Goal: Task Accomplishment & Management: Manage account settings

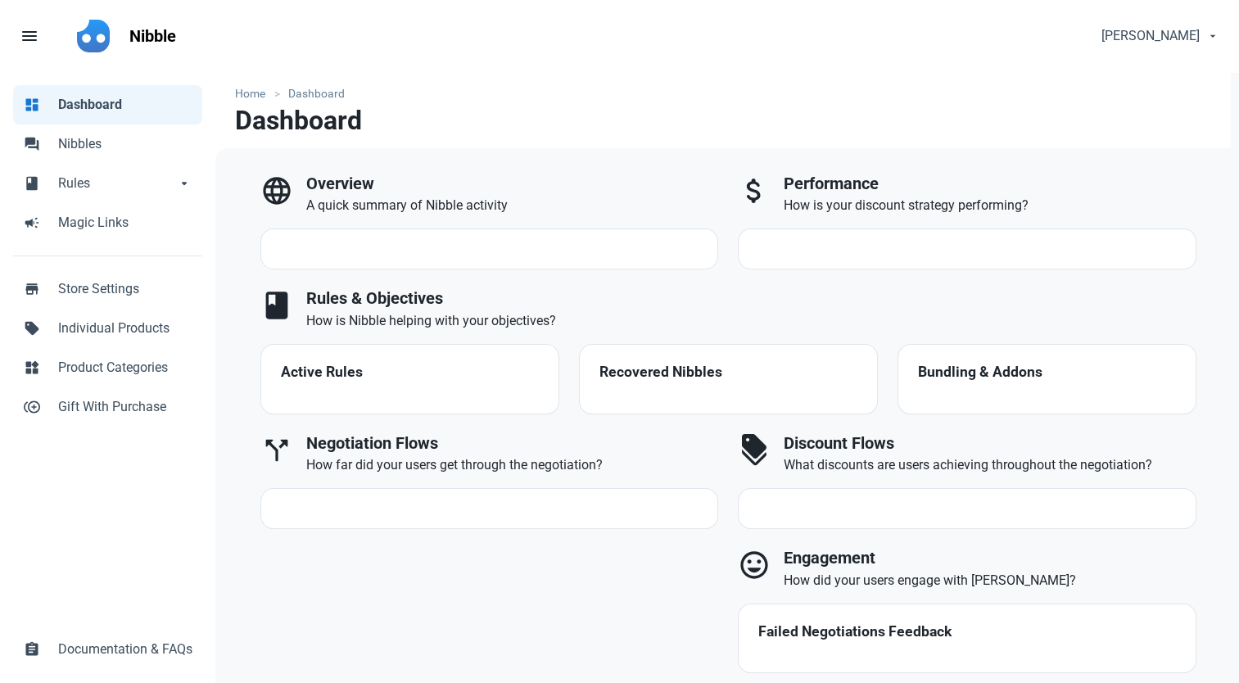
select select "7d"
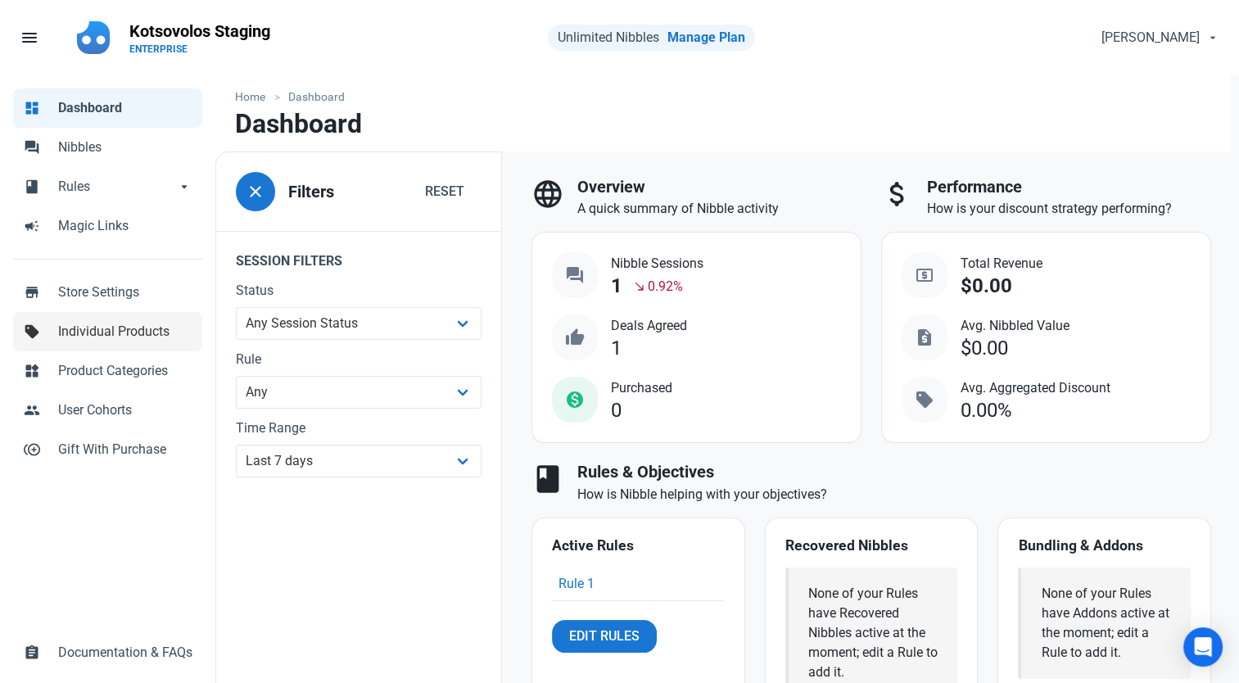
click at [107, 337] on span "Individual Products" at bounding box center [125, 332] width 134 height 20
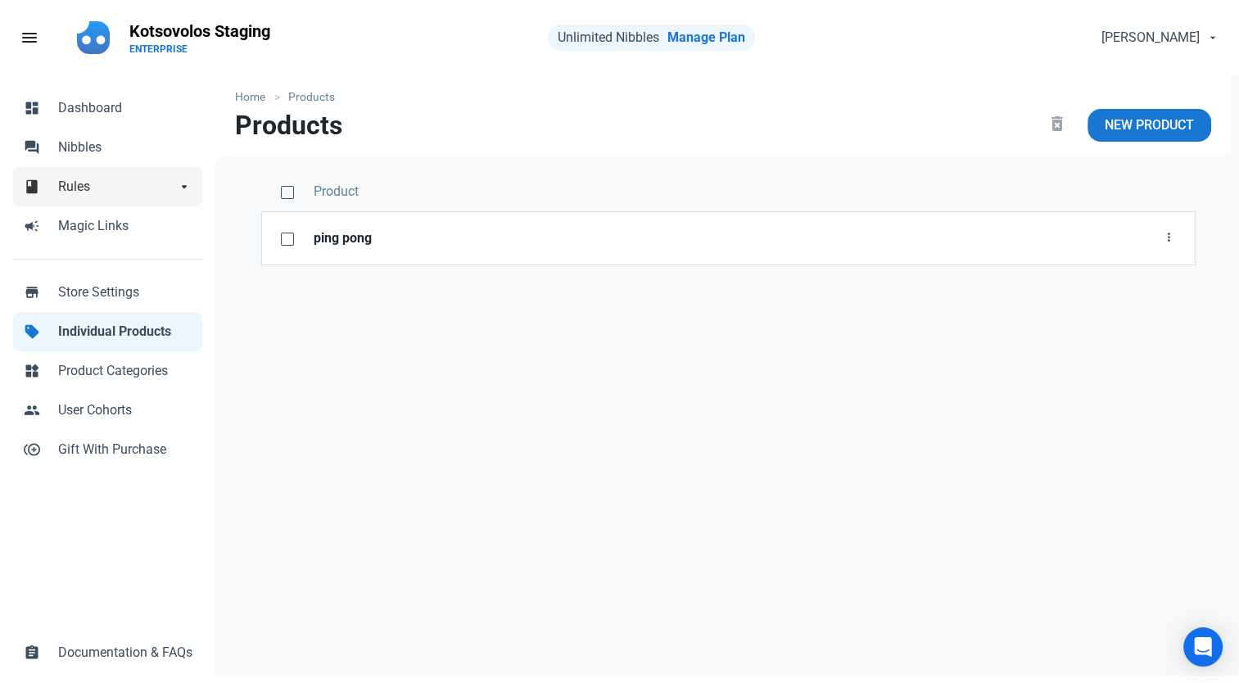
click at [102, 187] on span "Rules" at bounding box center [117, 187] width 118 height 20
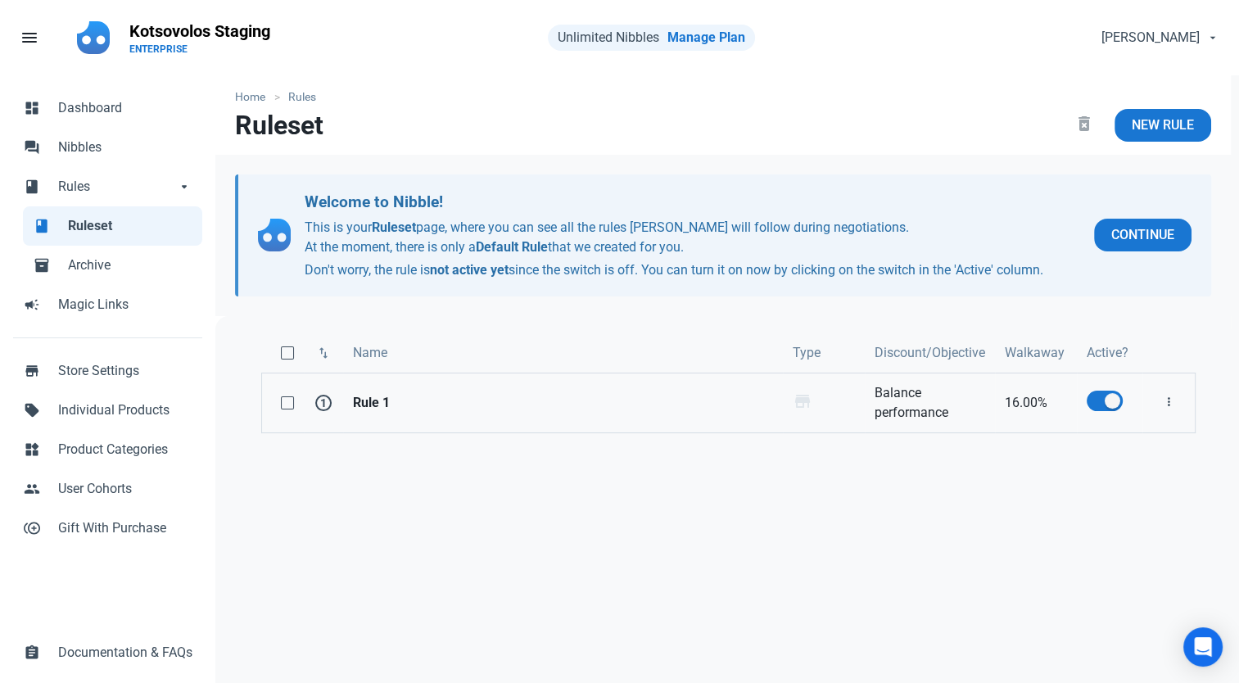
click at [904, 418] on link "Balance performance" at bounding box center [930, 402] width 130 height 59
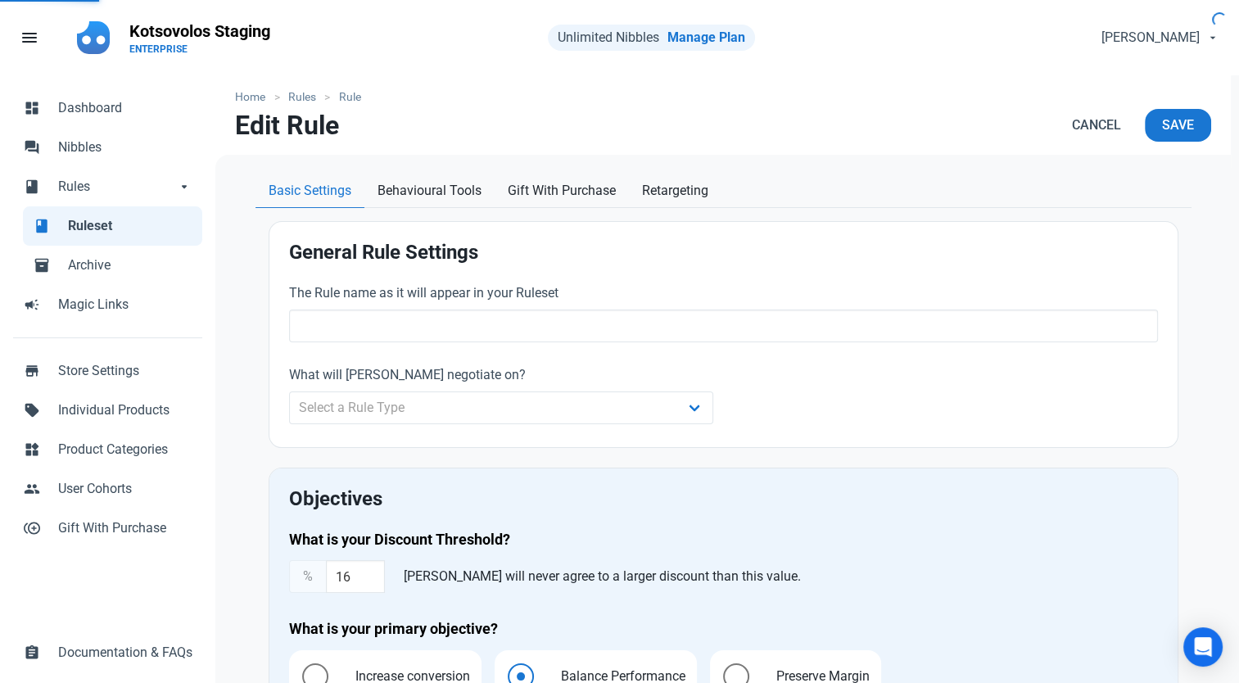
type input "Rule 1"
type input "16.00"
radio input "true"
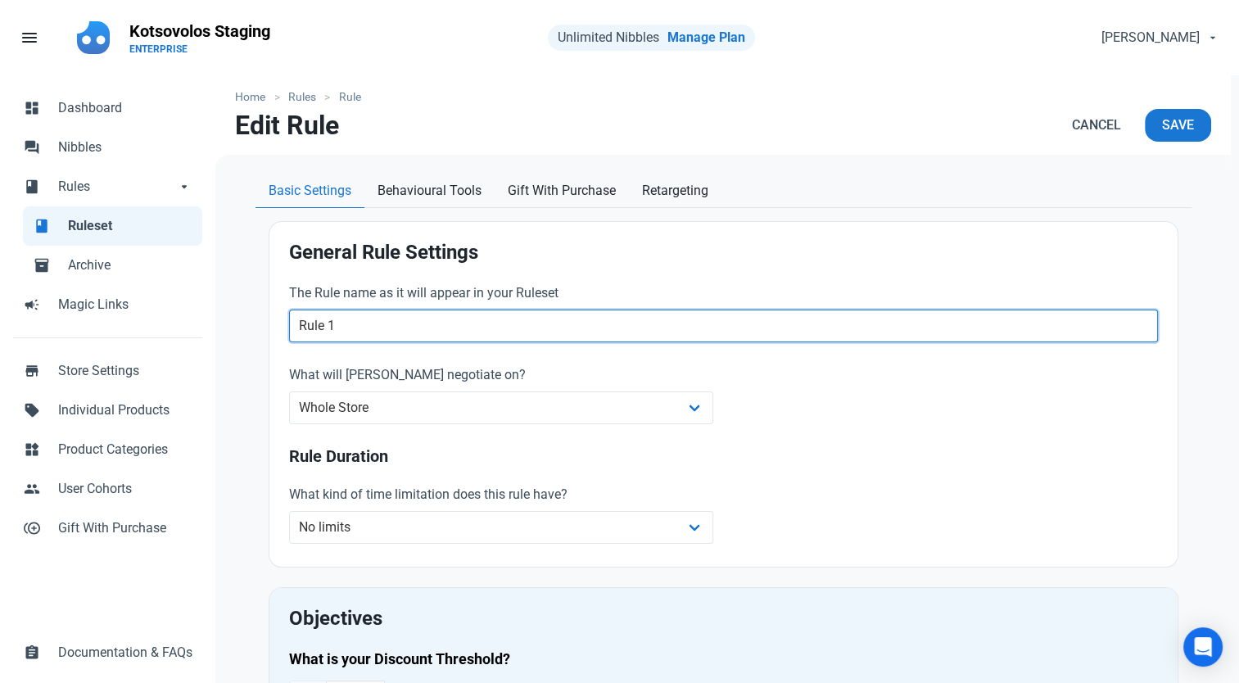
drag, startPoint x: 393, startPoint y: 325, endPoint x: 416, endPoint y: 317, distance: 24.3
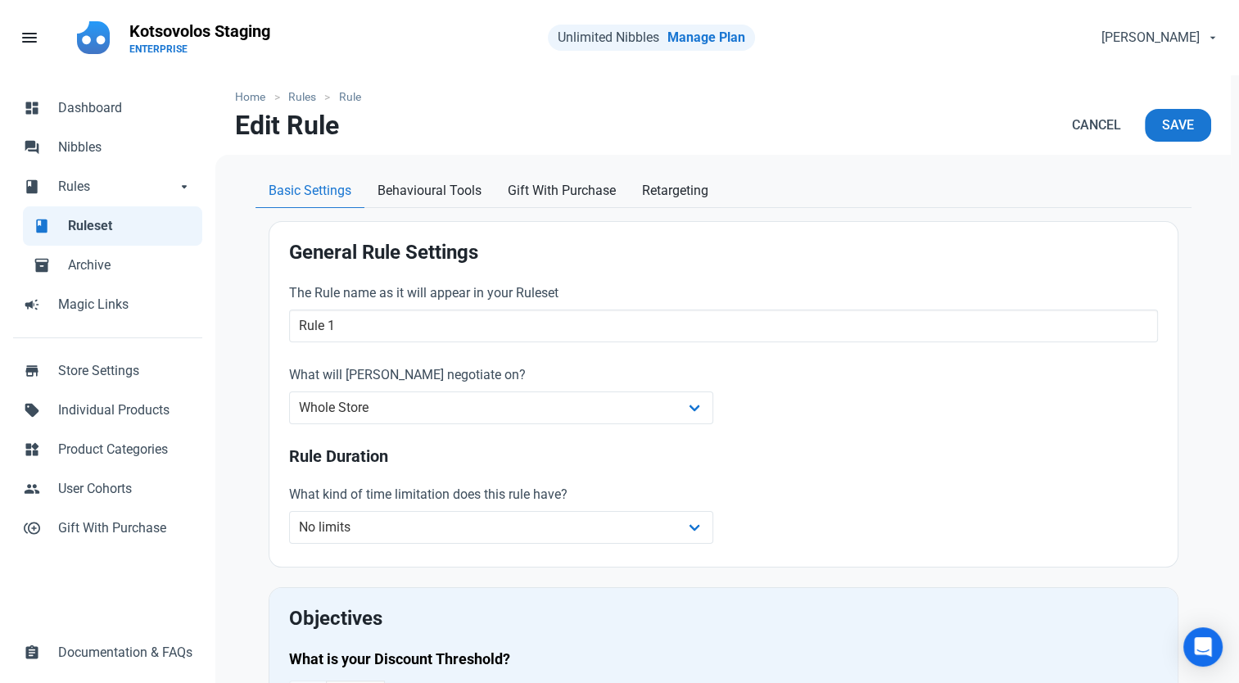
drag, startPoint x: 416, startPoint y: 317, endPoint x: 264, endPoint y: 261, distance: 161.4
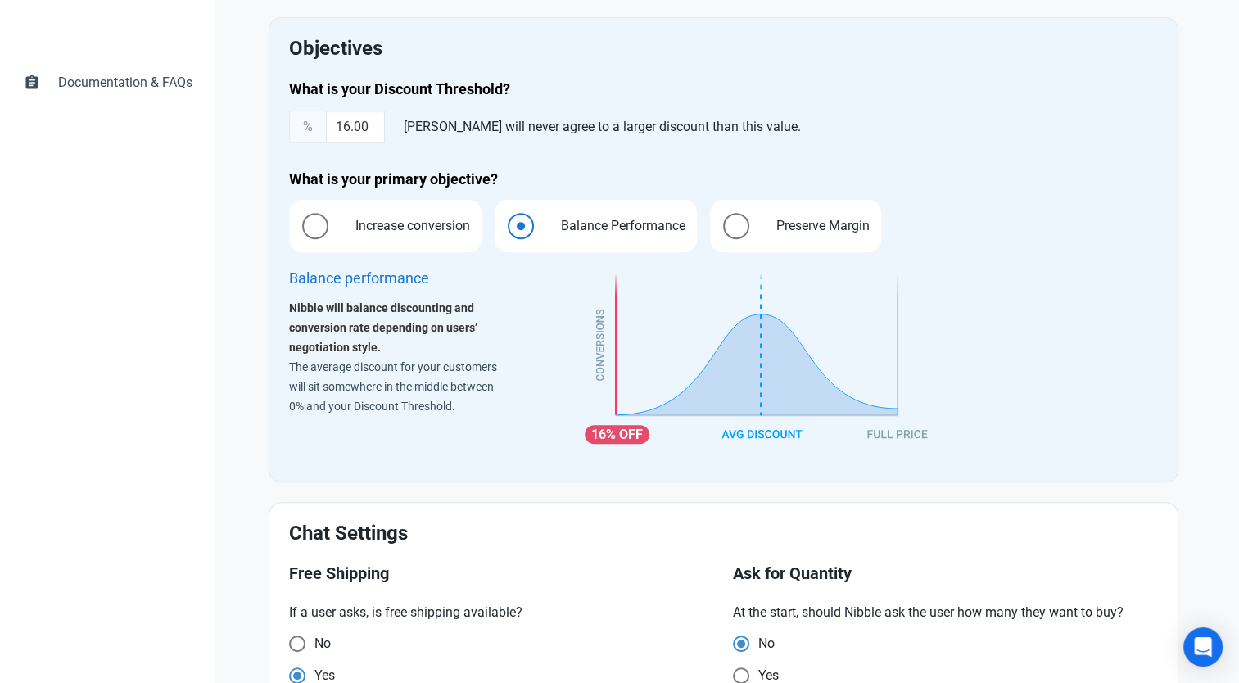
scroll to position [573, 0]
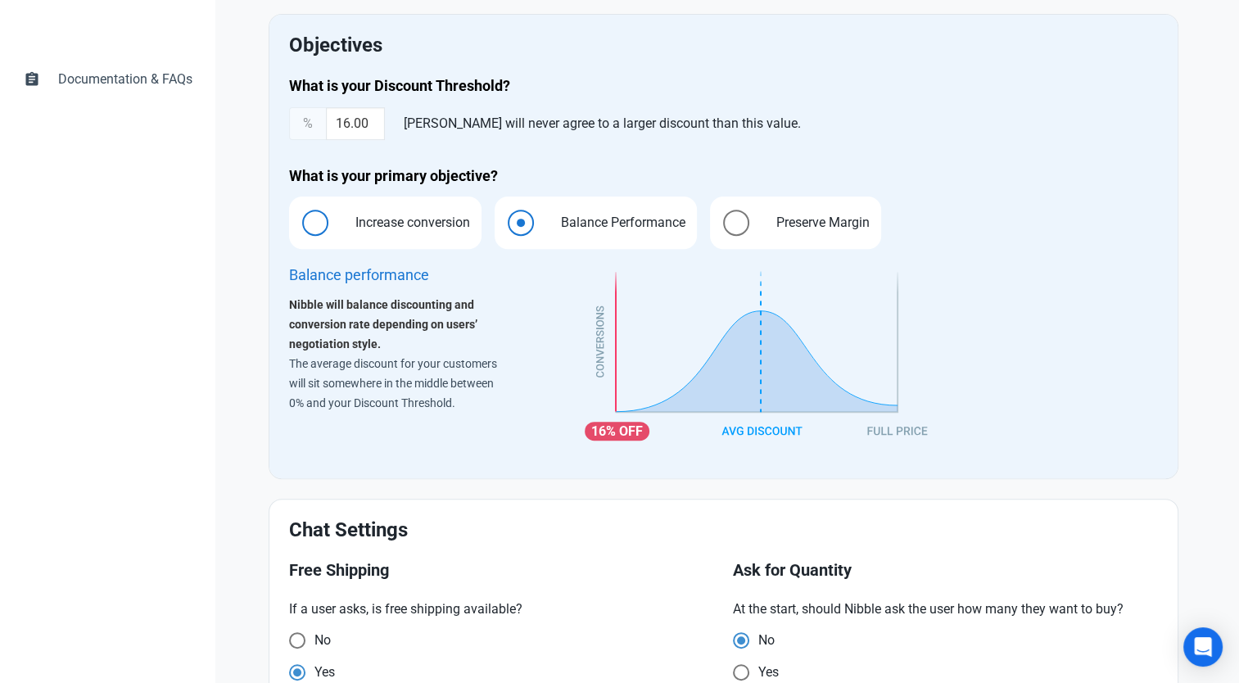
drag, startPoint x: 410, startPoint y: 228, endPoint x: 419, endPoint y: 228, distance: 9.0
click at [410, 228] on span "Increase conversion" at bounding box center [408, 223] width 140 height 20
click at [300, 228] on input "Increase conversion" at bounding box center [294, 223] width 11 height 11
radio input "true"
radio input "false"
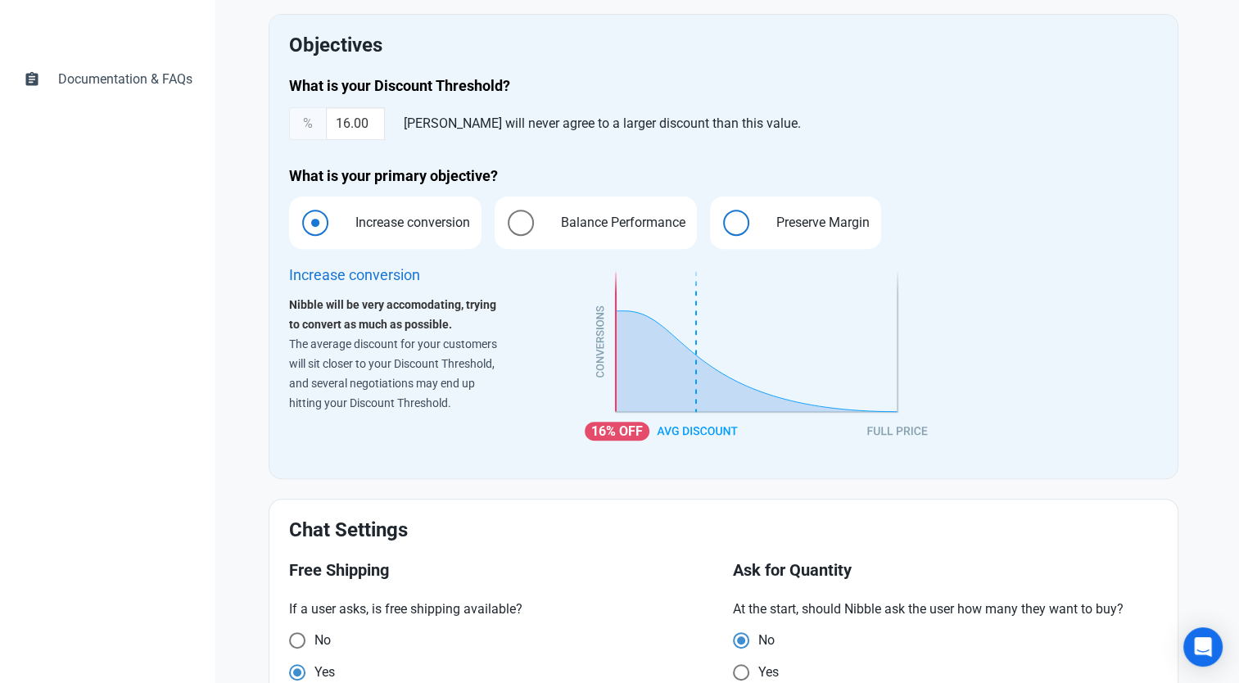
click at [783, 228] on span "Preserve Margin" at bounding box center [818, 223] width 119 height 20
click at [721, 228] on input "Preserve Margin" at bounding box center [715, 223] width 11 height 11
radio input "true"
radio input "false"
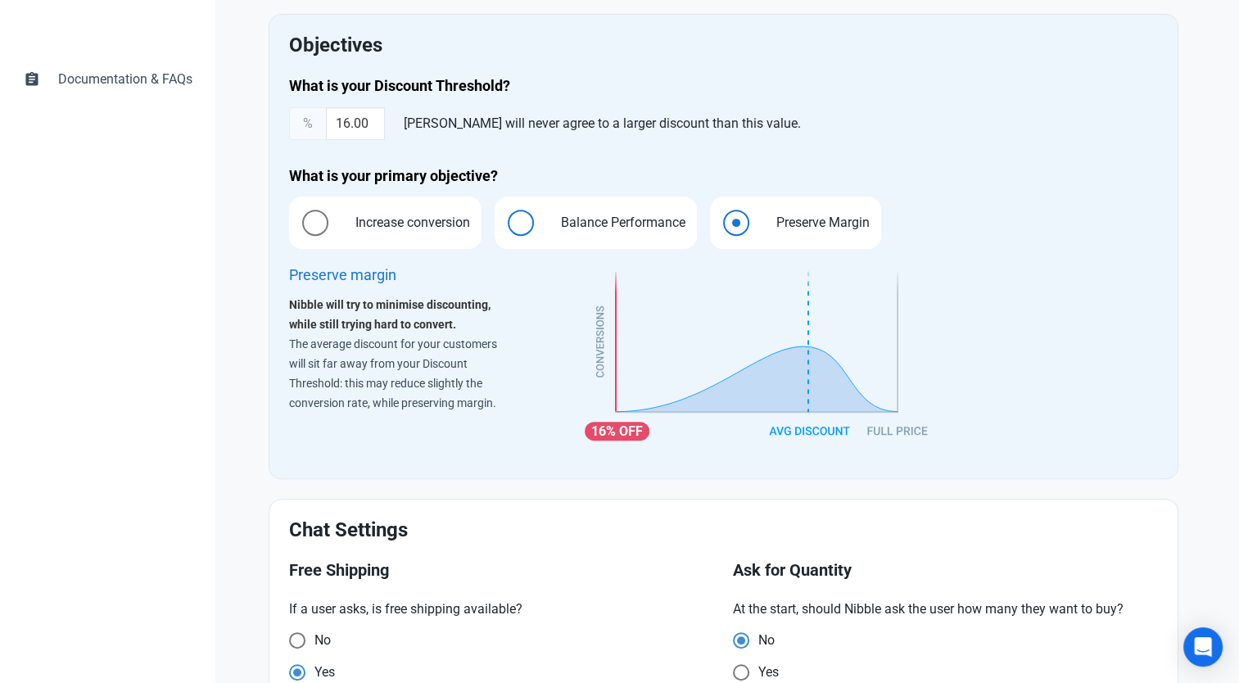
click at [597, 219] on span "Balance Performance" at bounding box center [619, 223] width 150 height 20
click at [505, 219] on input "Balance Performance" at bounding box center [500, 223] width 11 height 11
radio input "true"
radio input "false"
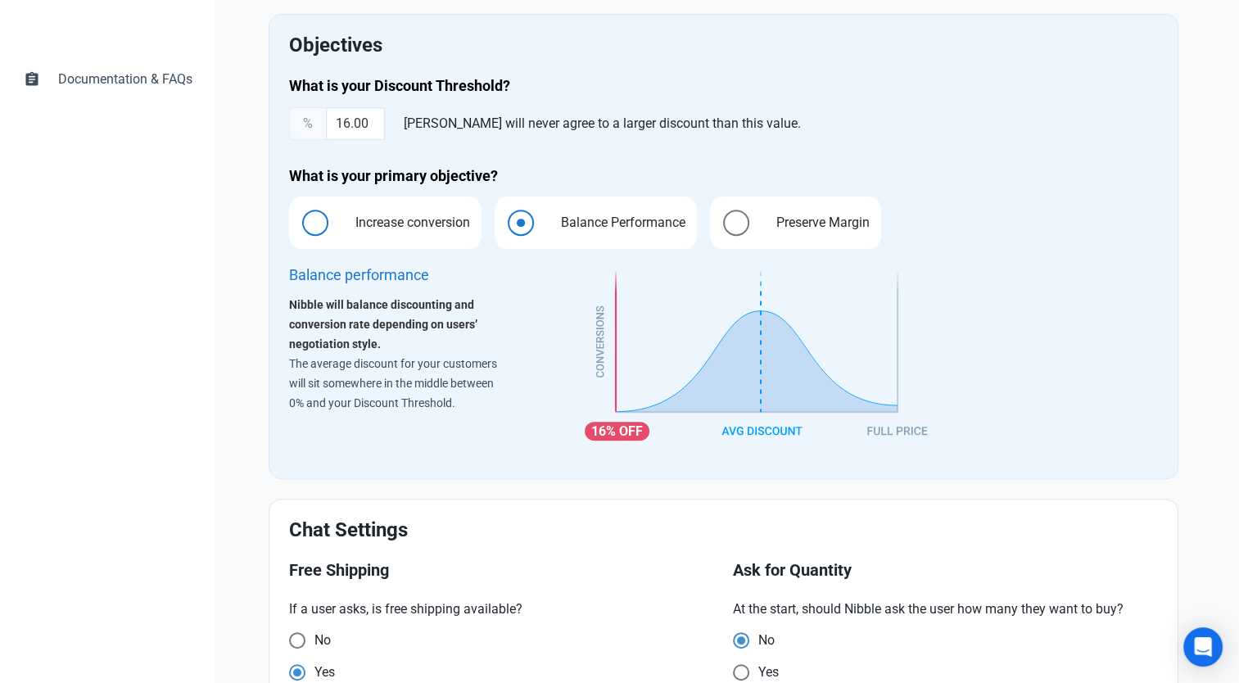
click at [375, 216] on span "Increase conversion" at bounding box center [408, 223] width 140 height 20
click at [300, 218] on input "Increase conversion" at bounding box center [294, 223] width 11 height 11
radio input "true"
radio input "false"
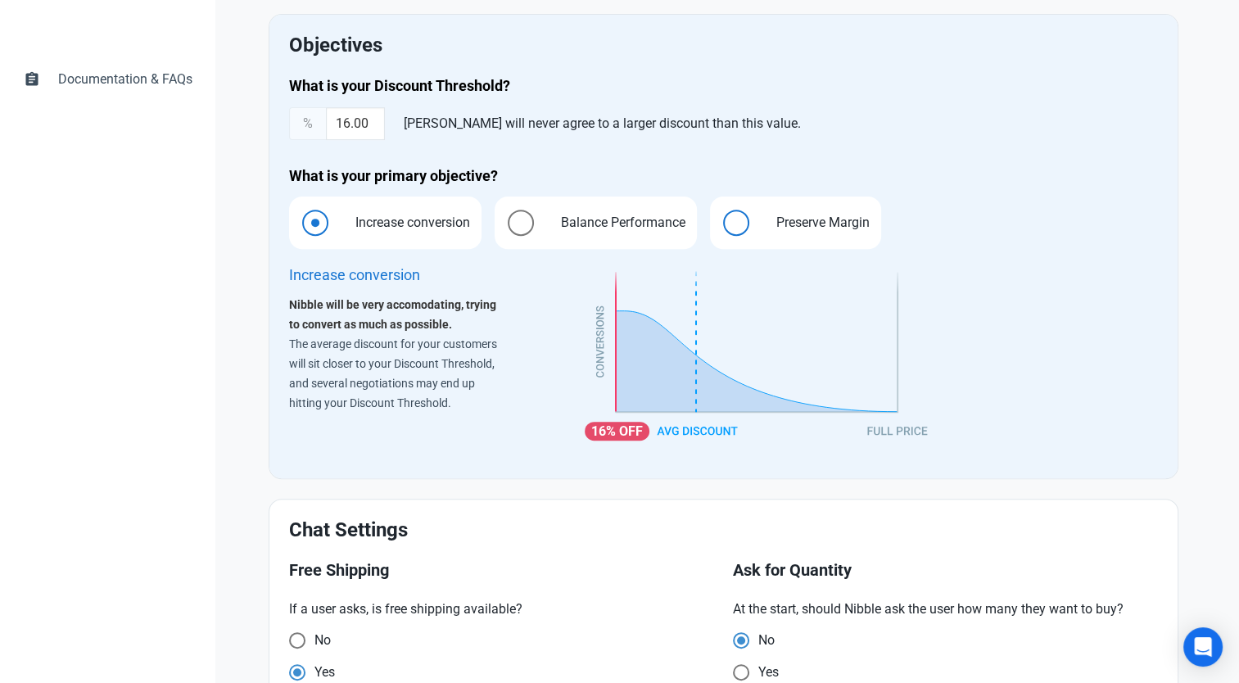
click at [816, 224] on span "Preserve Margin" at bounding box center [818, 223] width 119 height 20
click at [721, 224] on input "Preserve Margin" at bounding box center [715, 223] width 11 height 11
radio input "true"
radio input "false"
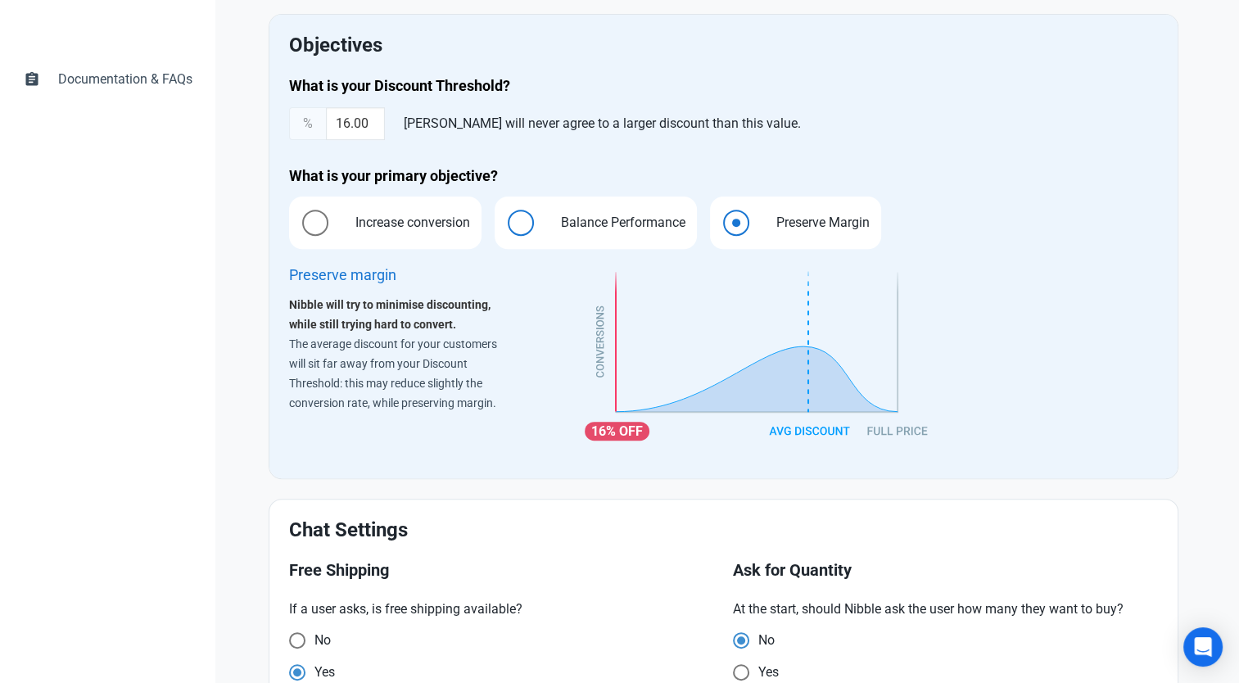
click at [567, 223] on span "Balance Performance" at bounding box center [619, 223] width 150 height 20
click at [505, 223] on input "Balance Performance" at bounding box center [500, 223] width 11 height 11
radio input "true"
radio input "false"
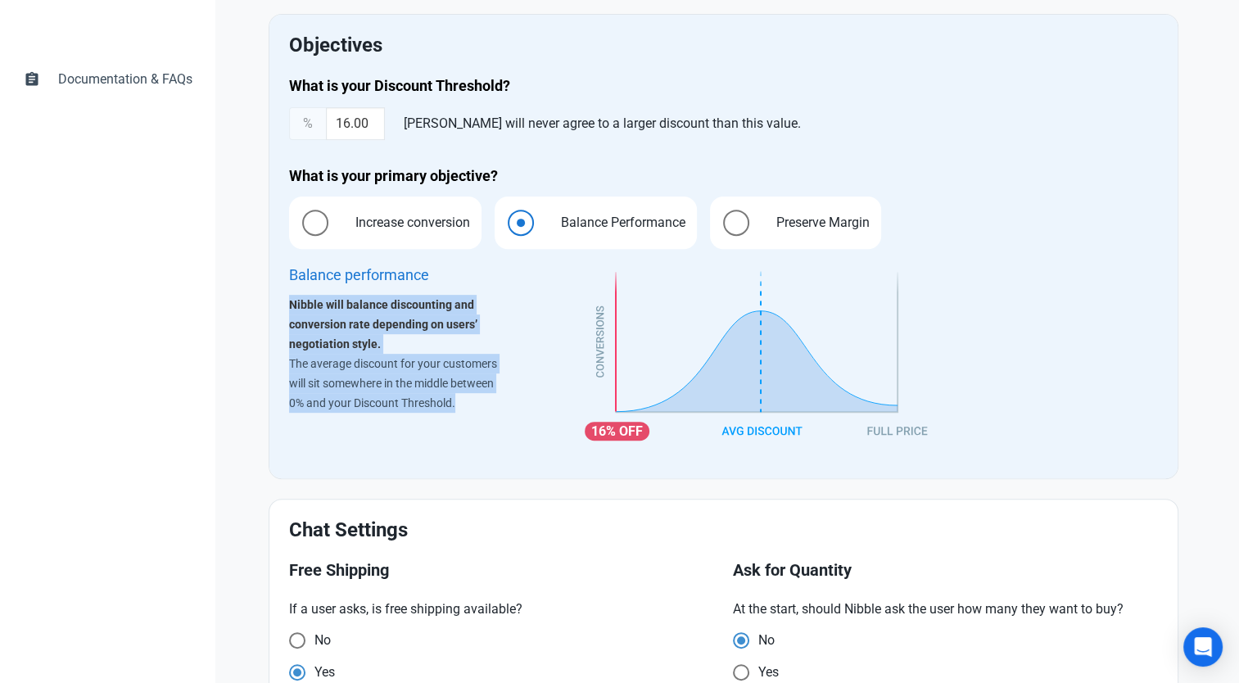
drag, startPoint x: 286, startPoint y: 304, endPoint x: 468, endPoint y: 416, distance: 214.3
click at [468, 416] on div "Balance performance Nibble will balance discounting and conversion rate dependi…" at bounding box center [427, 360] width 296 height 216
drag, startPoint x: 468, startPoint y: 416, endPoint x: 386, endPoint y: 411, distance: 82.8
click at [386, 411] on p "The average discount for your customers will sit somewhere in the middle betwee…" at bounding box center [397, 383] width 216 height 59
click at [369, 400] on p "The average discount for your customers will sit somewhere in the middle betwee…" at bounding box center [397, 383] width 216 height 59
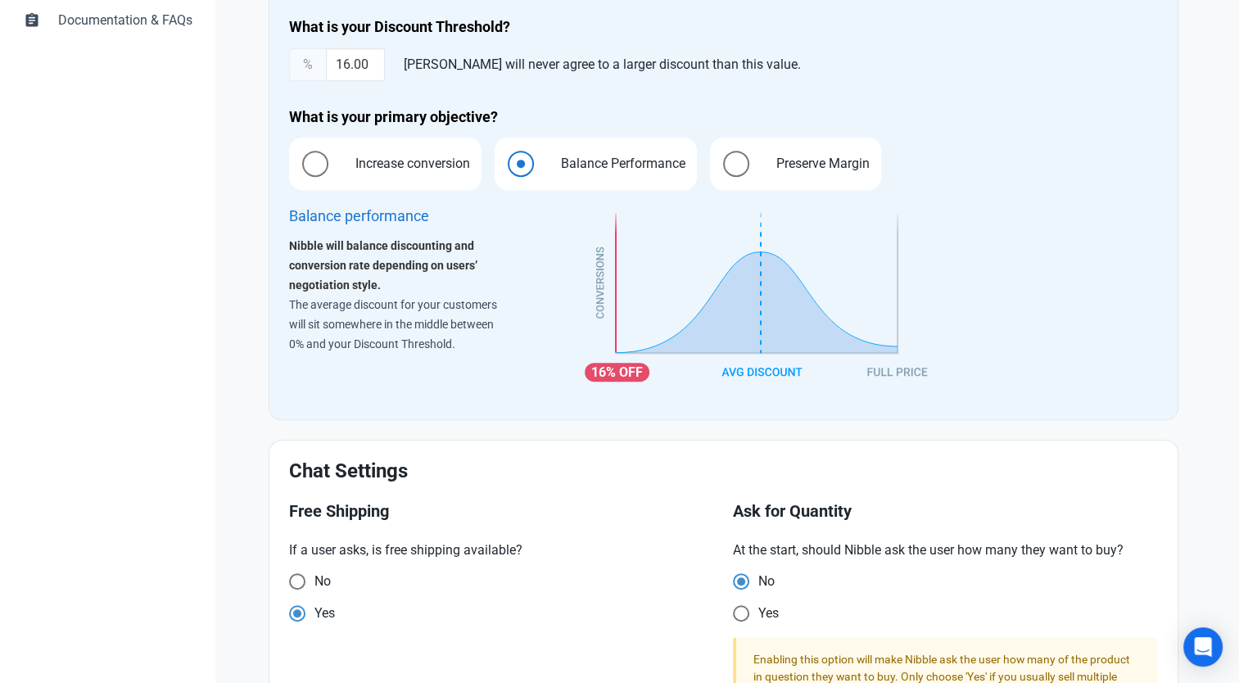
scroll to position [712, 0]
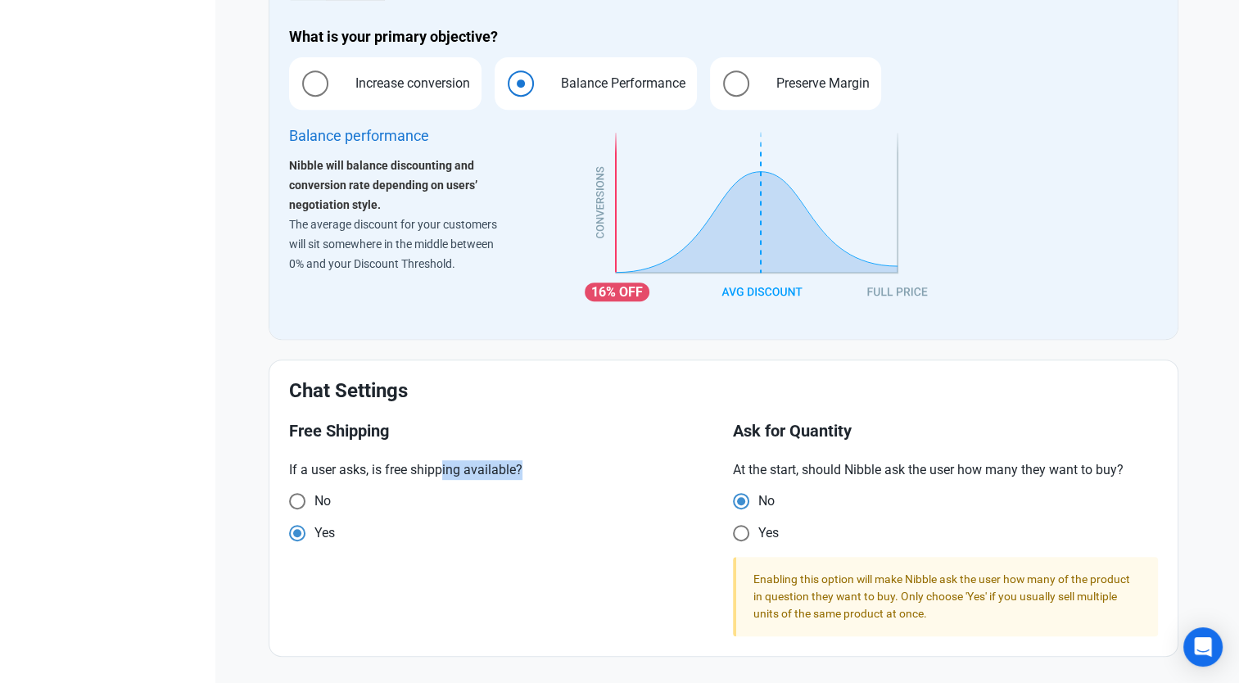
drag, startPoint x: 440, startPoint y: 472, endPoint x: 525, endPoint y: 477, distance: 85.3
click at [525, 477] on p "If a user asks, is free shipping available?" at bounding box center [501, 470] width 425 height 20
drag, startPoint x: 525, startPoint y: 477, endPoint x: 488, endPoint y: 477, distance: 36.8
click at [492, 471] on p "If a user asks, is free shipping available?" at bounding box center [501, 470] width 425 height 20
click at [477, 463] on p "If a user asks, is free shipping available?" at bounding box center [501, 470] width 425 height 20
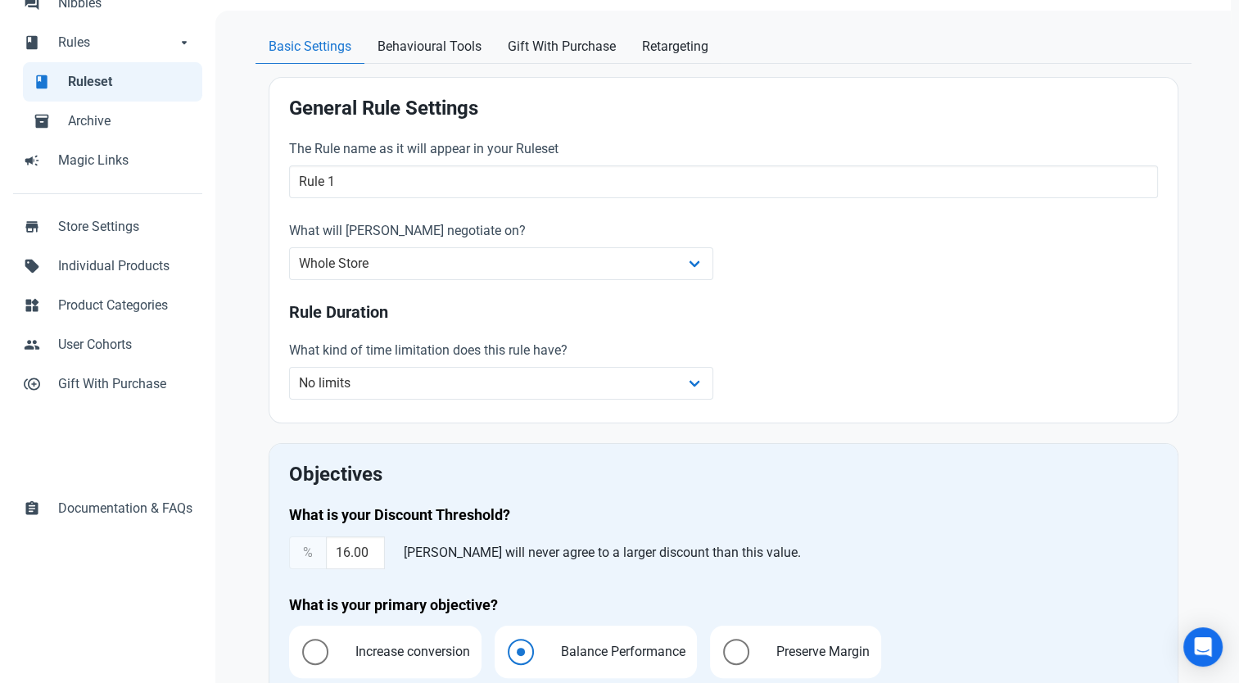
scroll to position [139, 0]
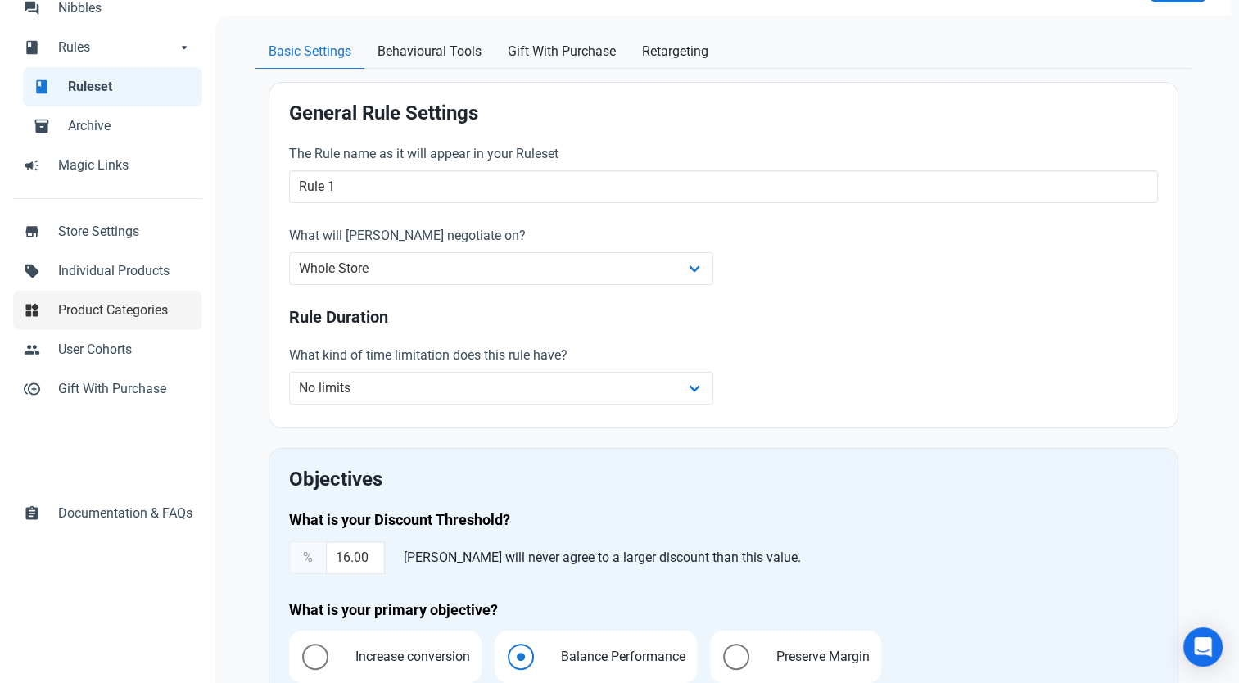
click at [106, 305] on span "Product Categories" at bounding box center [125, 311] width 134 height 20
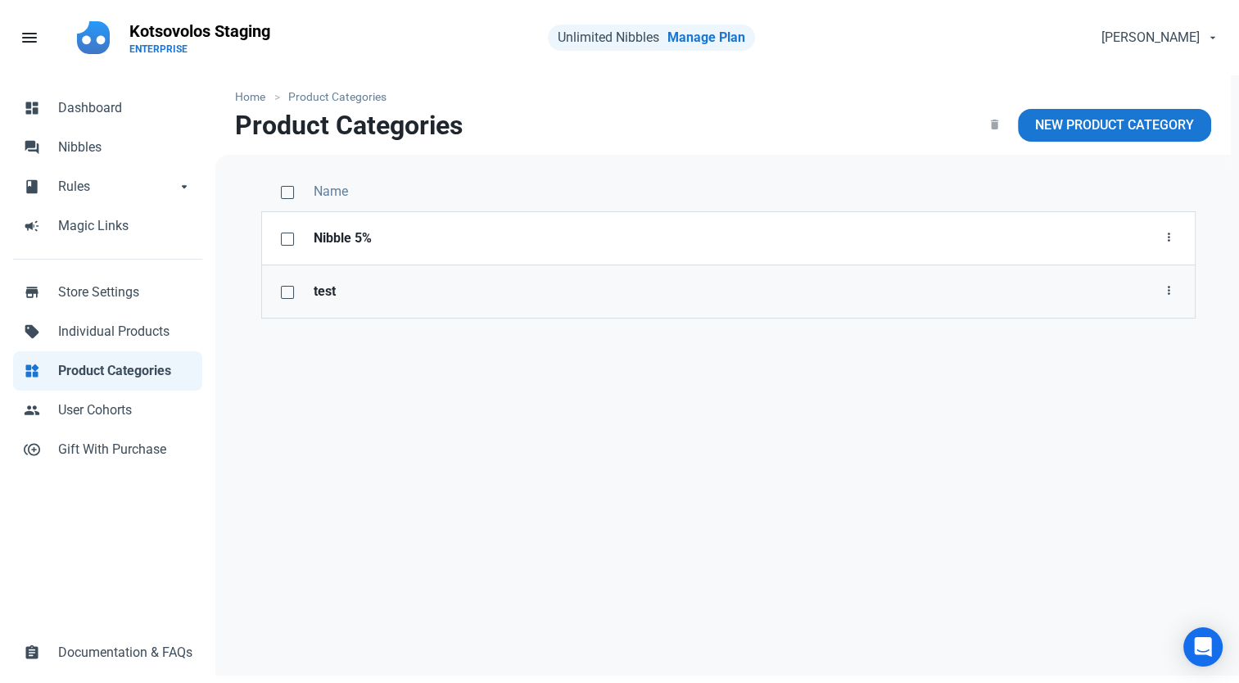
click at [358, 293] on strong "test" at bounding box center [569, 292] width 510 height 20
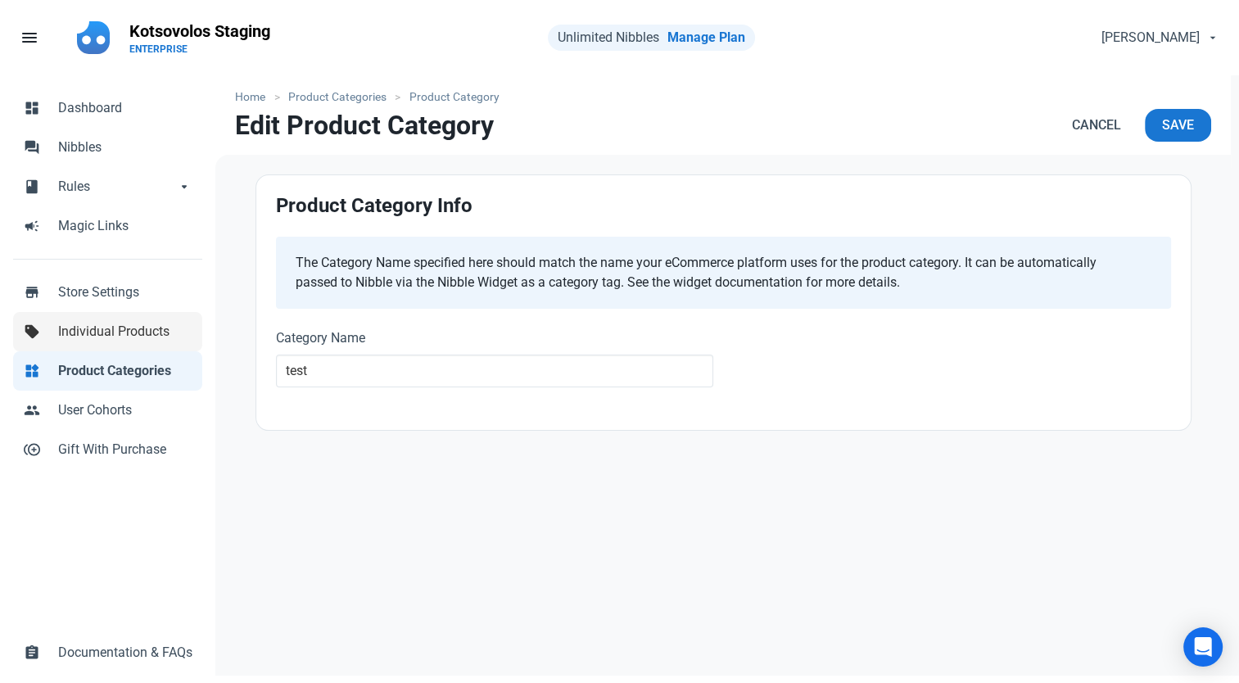
click at [74, 334] on span "Individual Products" at bounding box center [125, 332] width 134 height 20
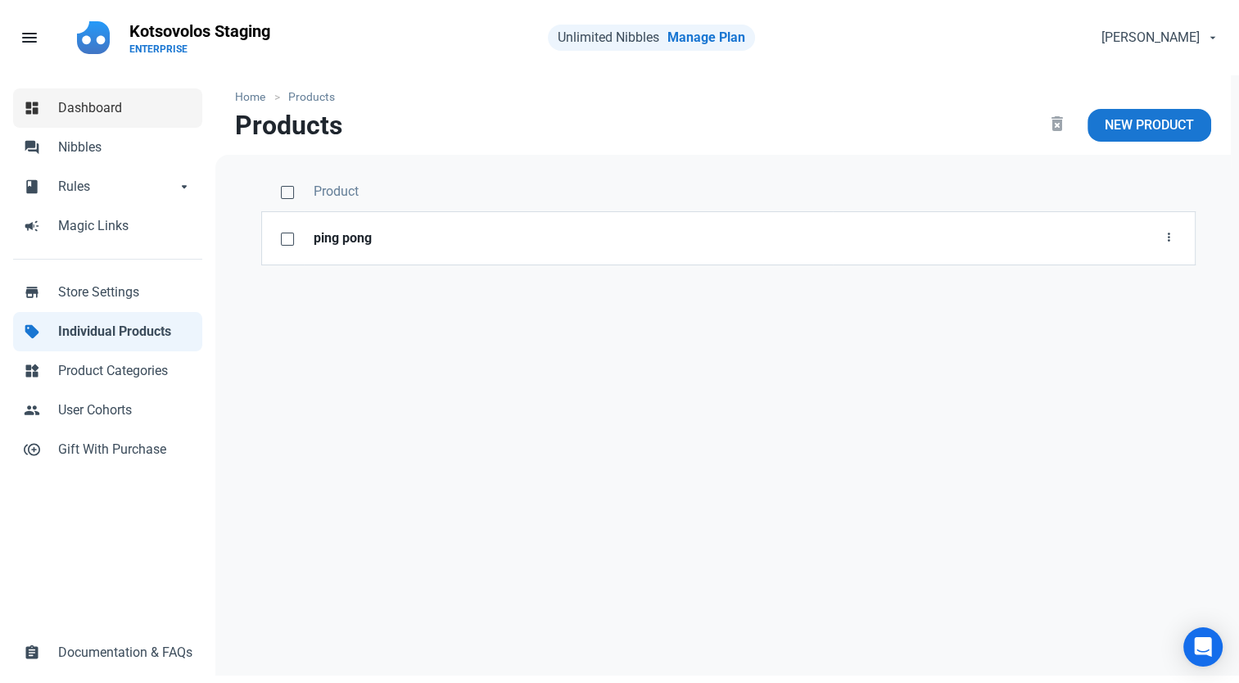
click at [103, 111] on span "Dashboard" at bounding box center [125, 108] width 134 height 20
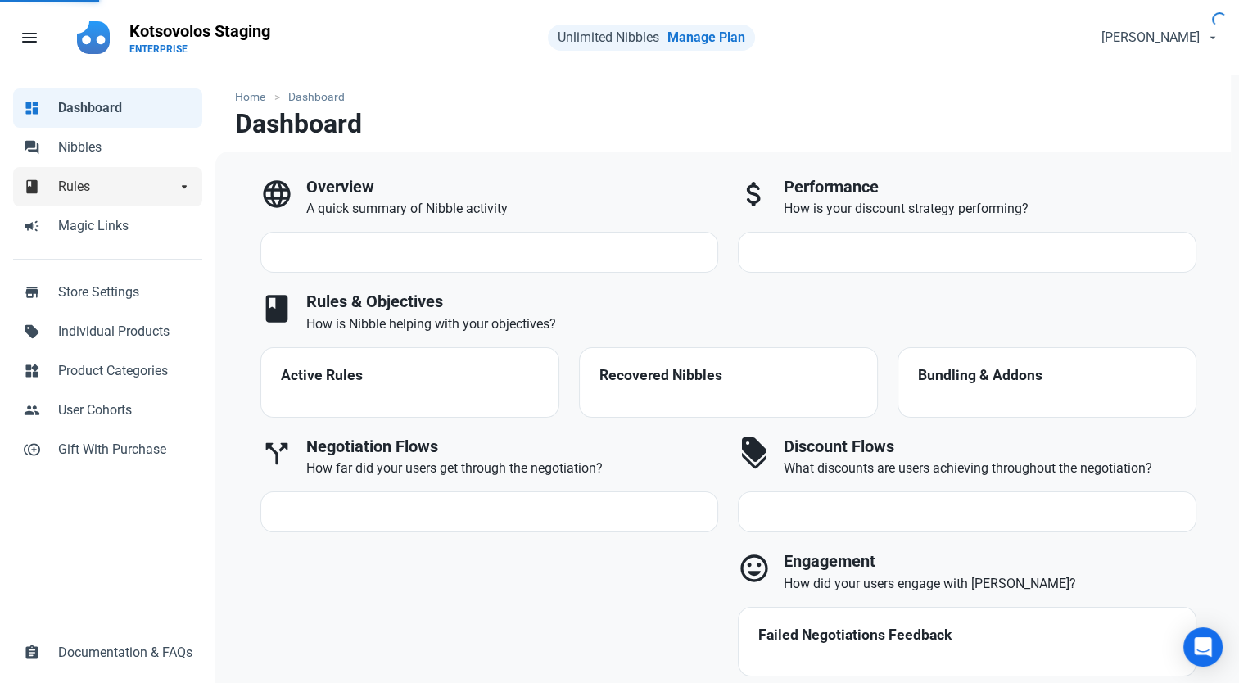
select select "7d"
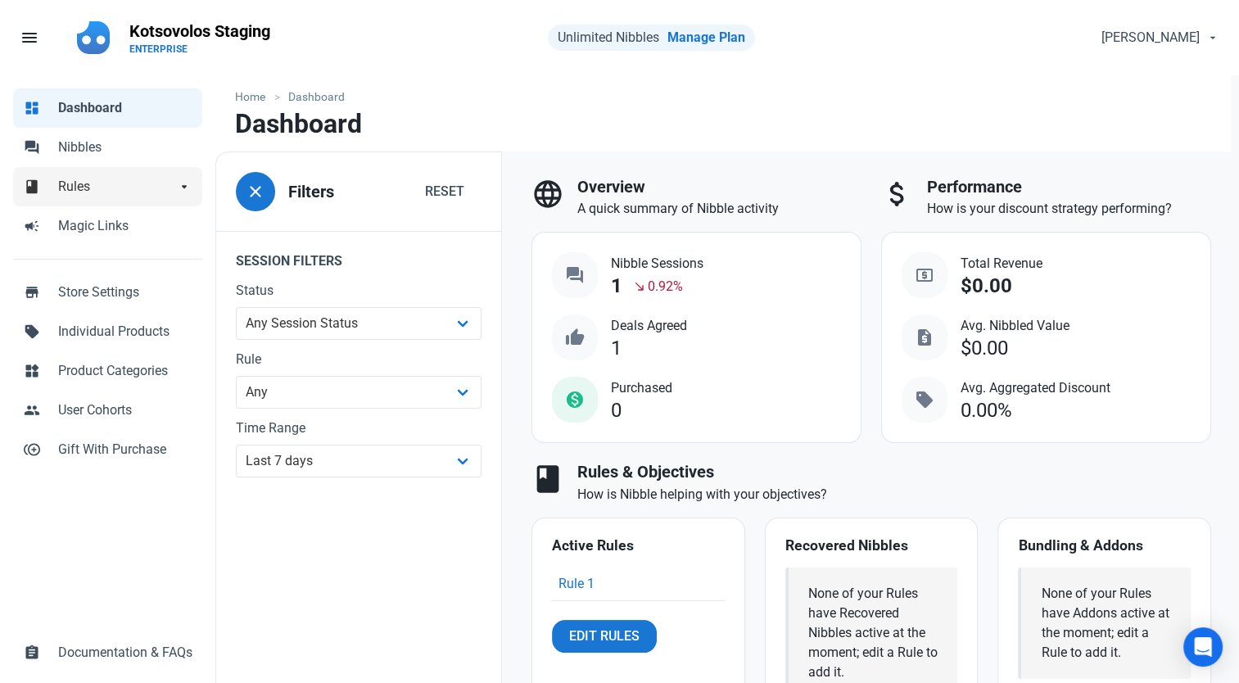
click at [78, 178] on span "Rules" at bounding box center [117, 187] width 118 height 20
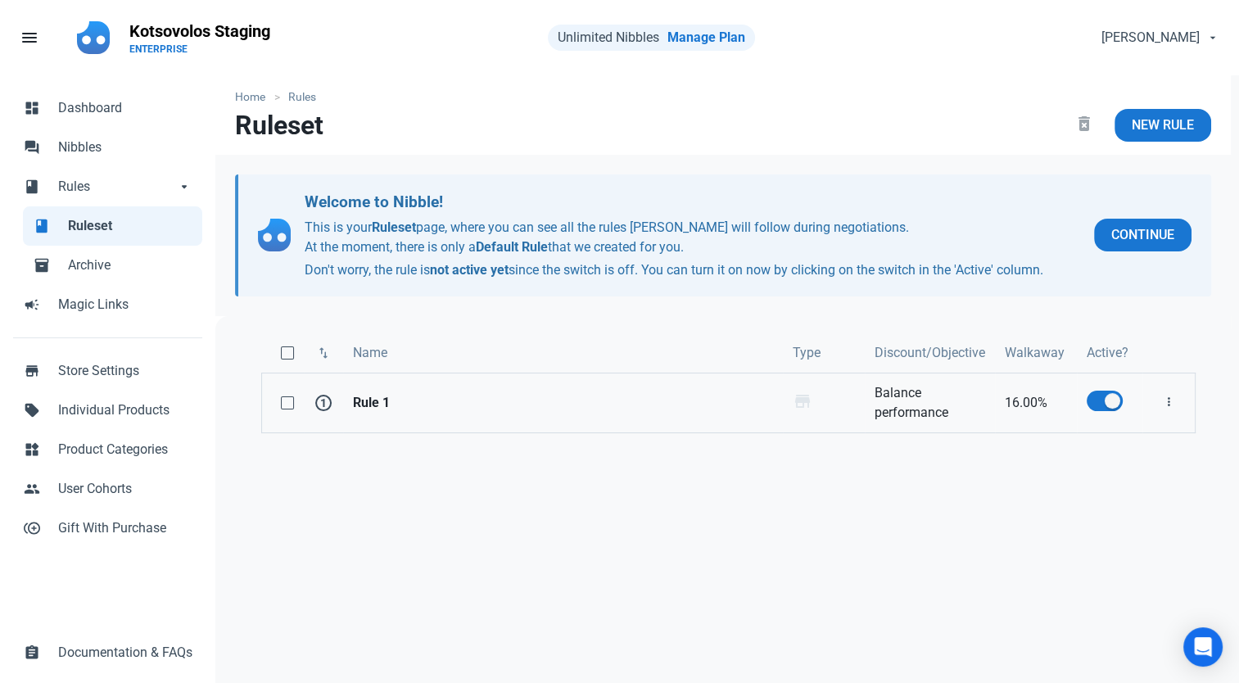
click at [522, 411] on strong "Rule 1" at bounding box center [563, 403] width 420 height 20
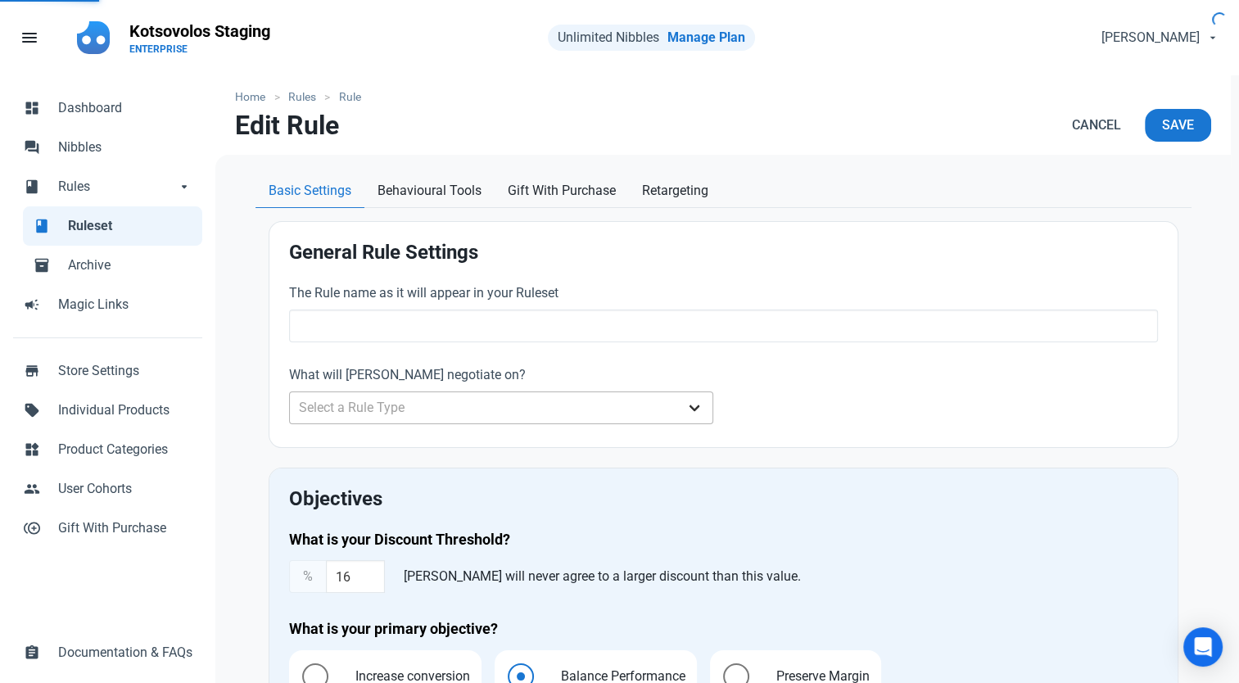
type input "Rule 1"
type input "16.00"
radio input "true"
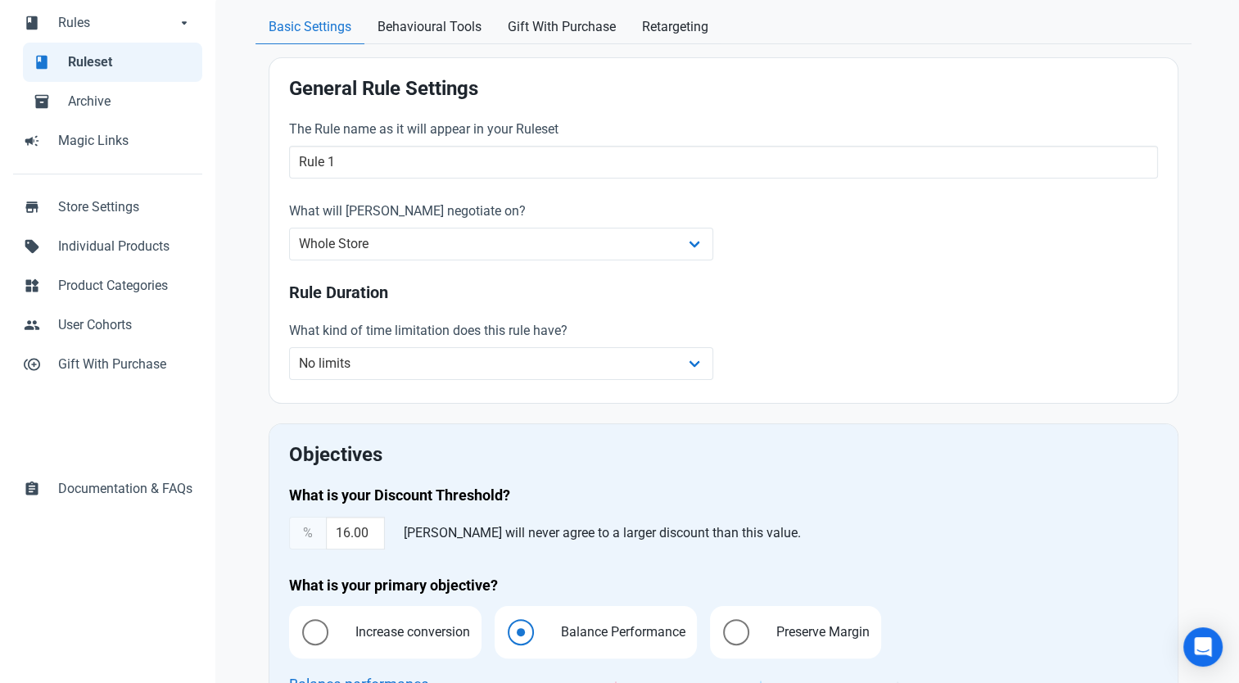
scroll to position [409, 0]
